Goal: Find specific page/section: Find specific page/section

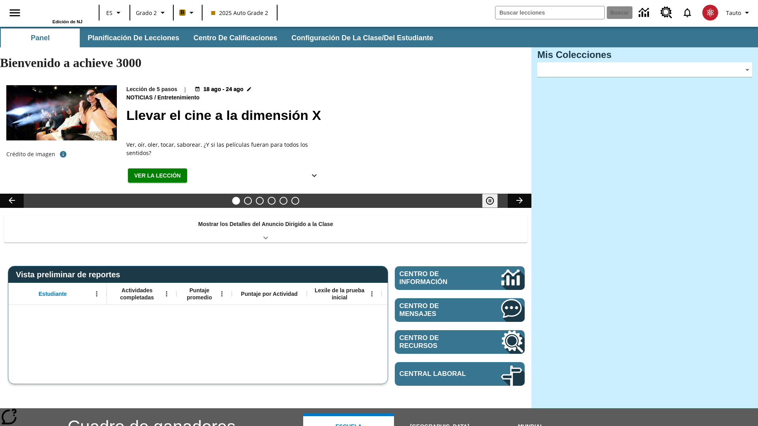
type input "-1"
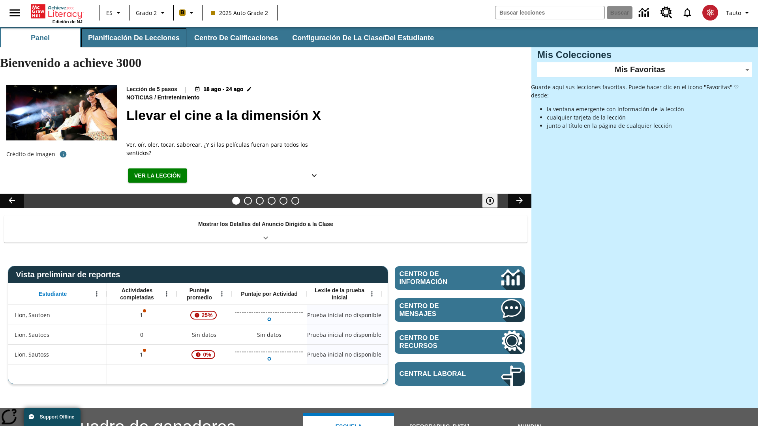
click at [132, 38] on button "Planificación de lecciones" at bounding box center [133, 37] width 105 height 19
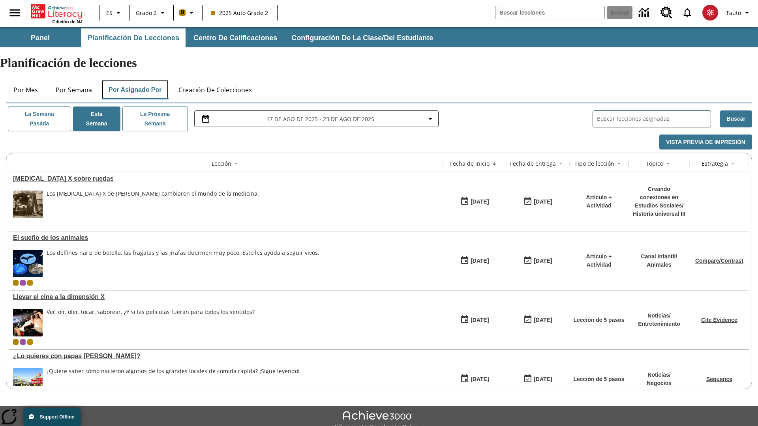
click at [135, 81] on button "Por asignado por" at bounding box center [135, 90] width 66 height 19
type input "El sueño de los animales"
